Goal: Navigation & Orientation: Find specific page/section

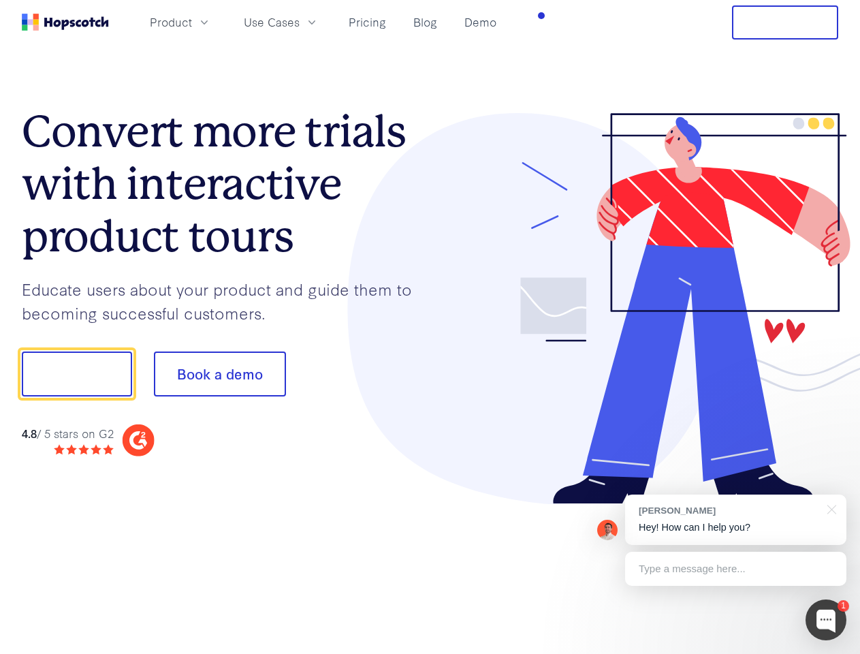
click at [431, 327] on div at bounding box center [635, 309] width 409 height 392
click at [192, 22] on span "Product" at bounding box center [171, 22] width 42 height 17
click at [300, 22] on span "Use Cases" at bounding box center [272, 22] width 56 height 17
click at [786, 22] on button "Free Trial" at bounding box center [785, 22] width 106 height 34
click at [76, 374] on button "Show me!" at bounding box center [77, 374] width 110 height 45
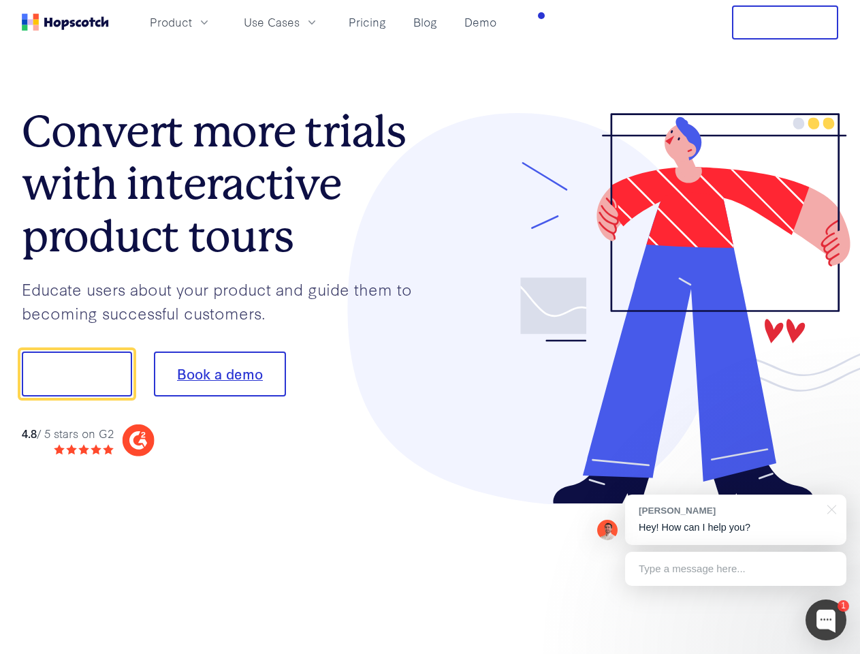
click at [219, 374] on button "Book a demo" at bounding box center [220, 374] width 132 height 45
click at [826, 620] on div at bounding box center [826, 620] width 41 height 41
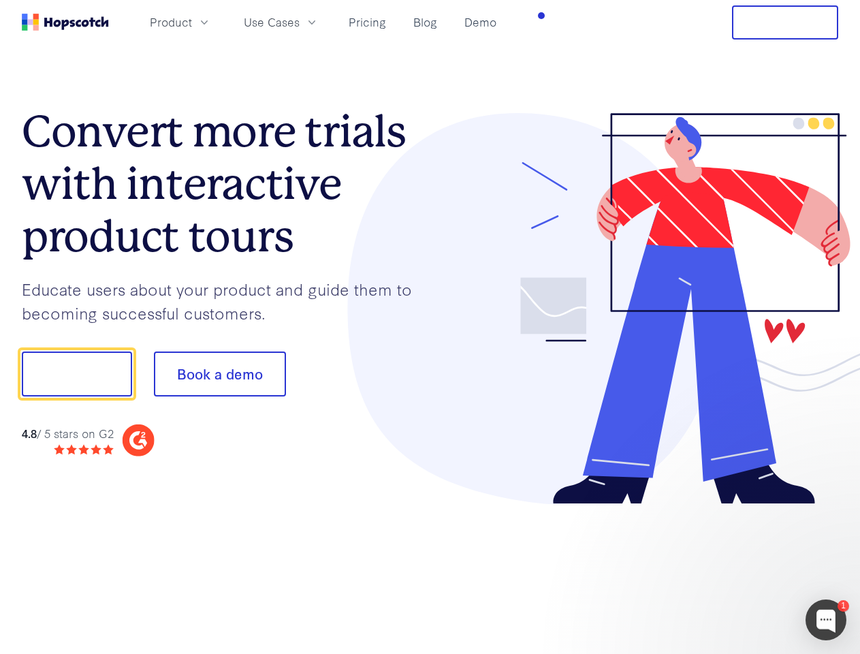
click at [736, 653] on div "1 [PERSON_NAME] Hey! How can I help you? Type a message here... Free live chat …" at bounding box center [430, 654] width 860 height 0
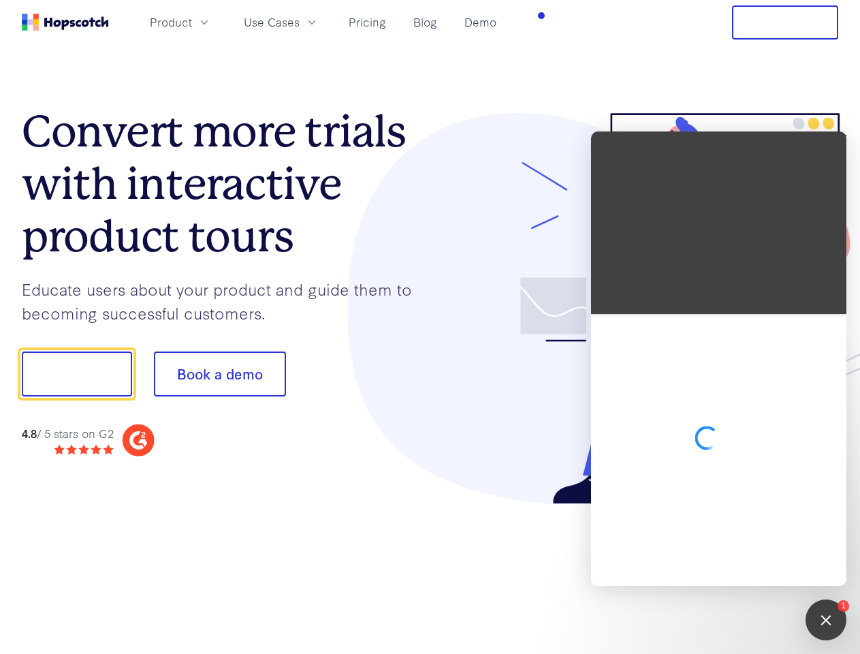
click at [830, 508] on div at bounding box center [718, 450] width 255 height 272
click at [736, 569] on div at bounding box center [718, 450] width 255 height 272
